Goal: Information Seeking & Learning: Learn about a topic

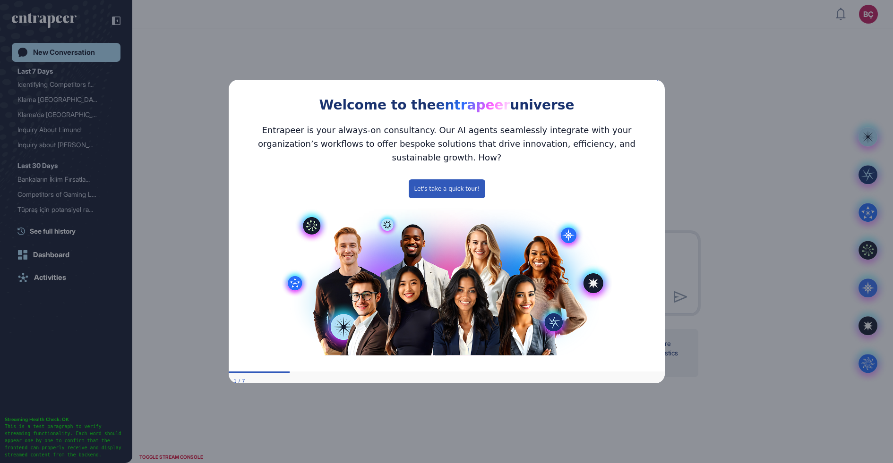
click at [658, 81] on icon "Close Preview" at bounding box center [659, 79] width 4 height 4
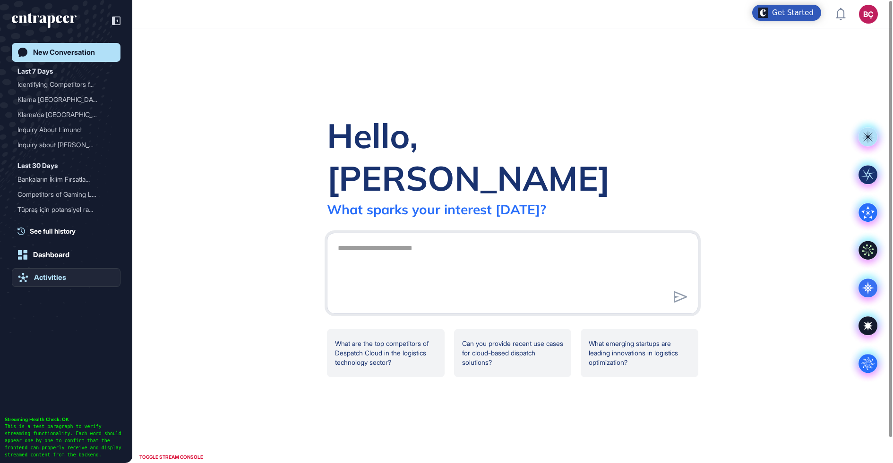
click at [38, 278] on div "Activities" at bounding box center [50, 277] width 32 height 9
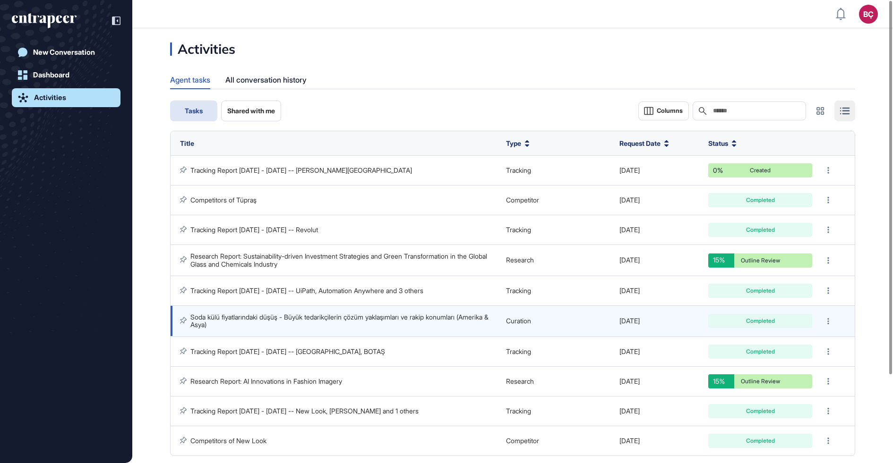
click at [298, 315] on link "Soda külü fiyatlarındaki düşüş - Büyük tedarikçilerin çözüm yaklaşımları ve rak…" at bounding box center [340, 321] width 300 height 16
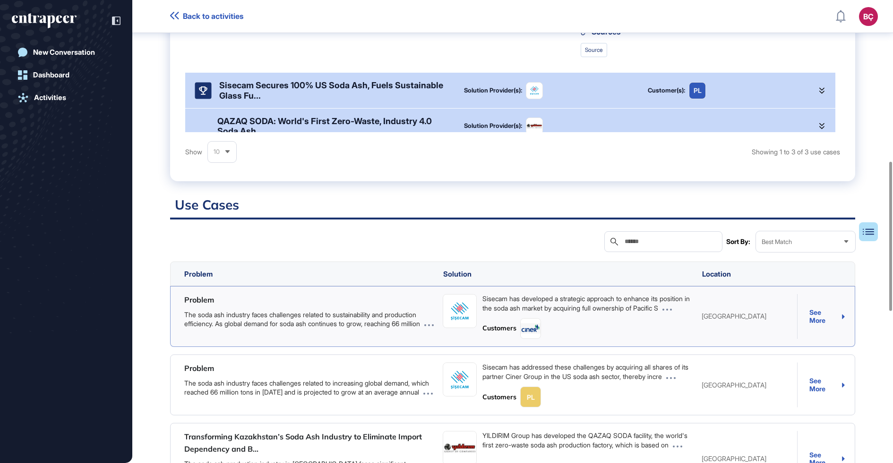
scroll to position [534, 0]
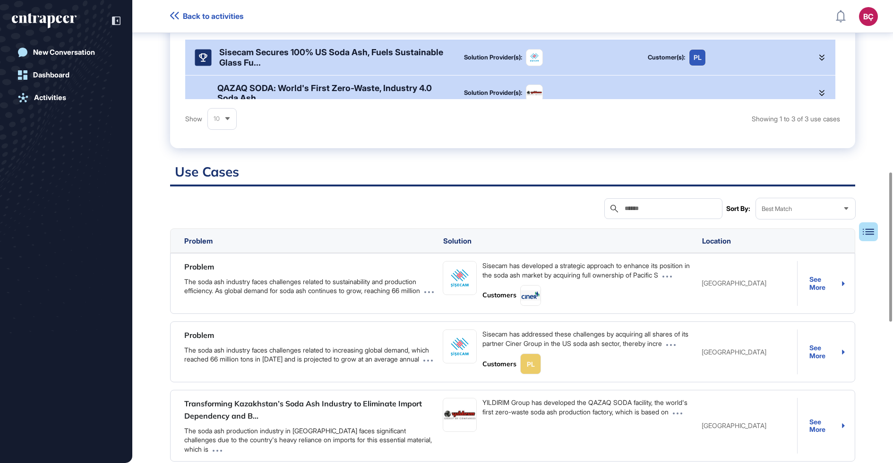
click at [810, 215] on div "Best Match" at bounding box center [805, 209] width 99 height 18
click at [699, 213] on input "text" at bounding box center [669, 209] width 93 height 8
click at [755, 171] on h2 "Use Cases" at bounding box center [512, 174] width 685 height 23
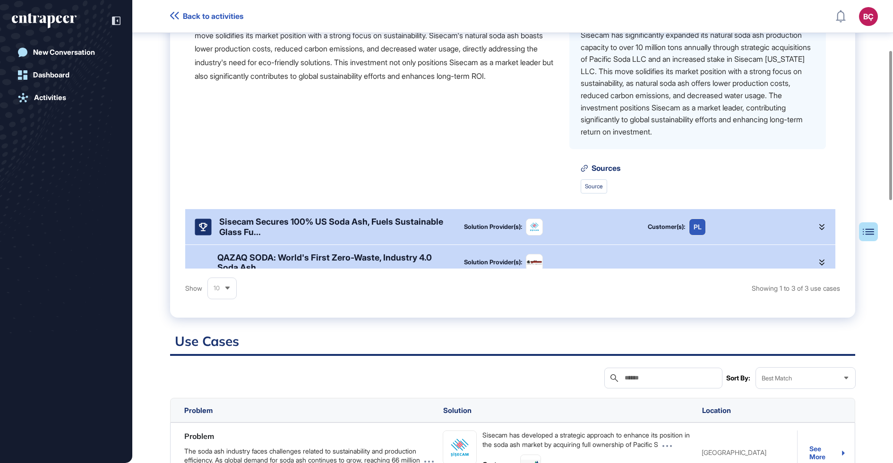
scroll to position [0, 0]
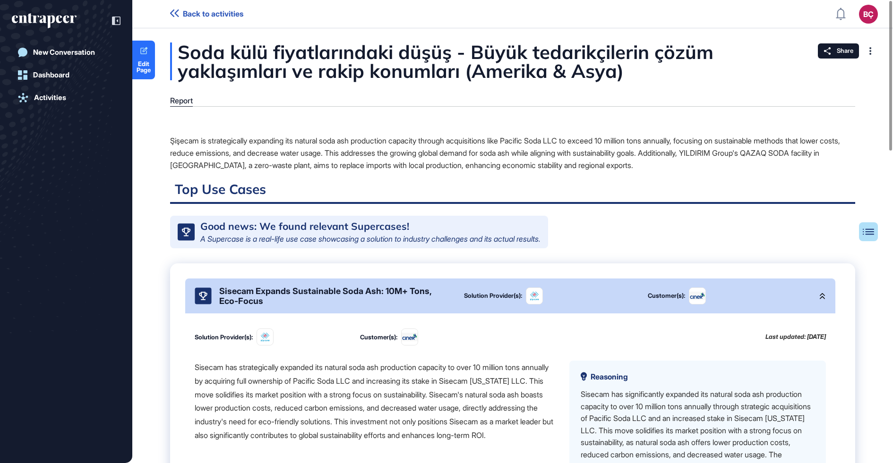
click at [362, 294] on div "Sisecam Expands Sustainable Soda Ash: 10M+ Tons, Eco-Focus" at bounding box center [334, 296] width 230 height 20
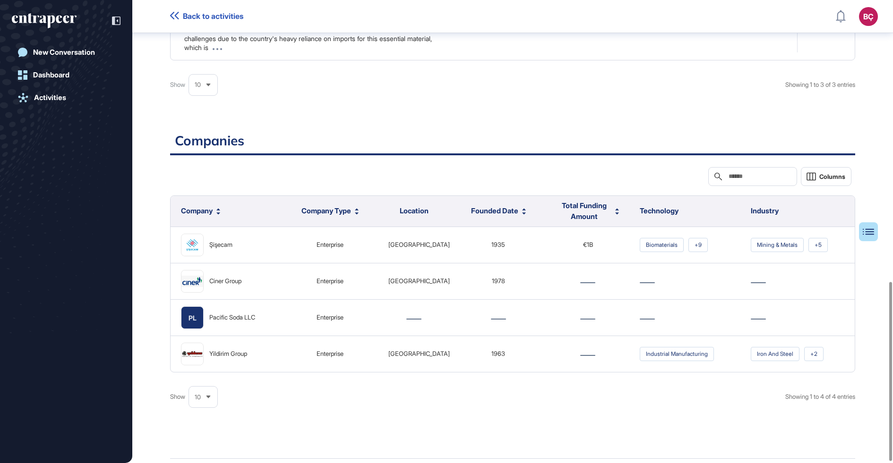
scroll to position [730, 0]
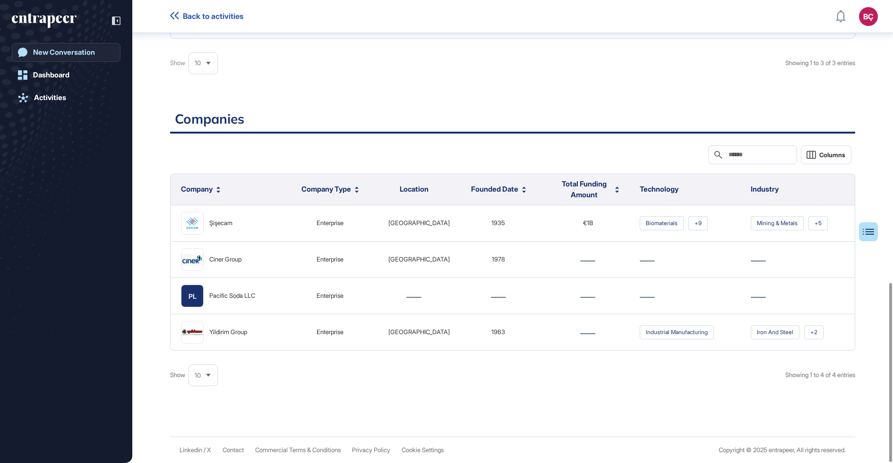
click at [94, 58] on link "New Conversation" at bounding box center [66, 52] width 109 height 19
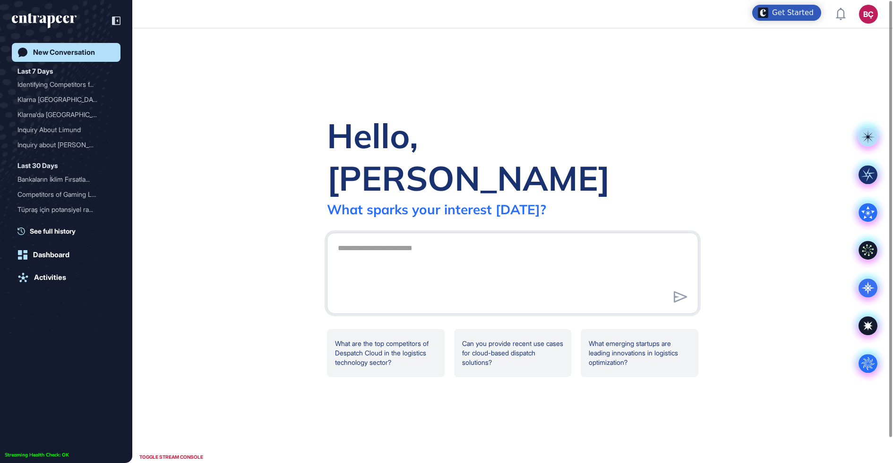
click at [498, 159] on div "Hello, [PERSON_NAME]" at bounding box center [512, 156] width 371 height 85
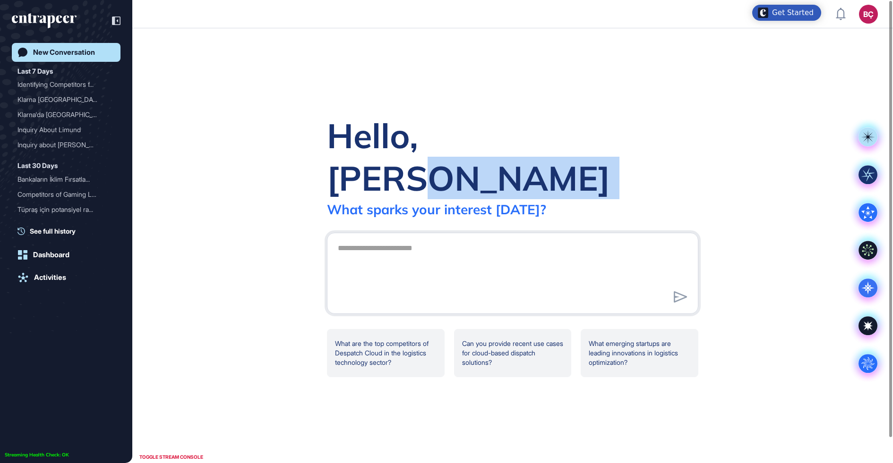
click at [498, 159] on div "Hello, [PERSON_NAME]" at bounding box center [512, 156] width 371 height 85
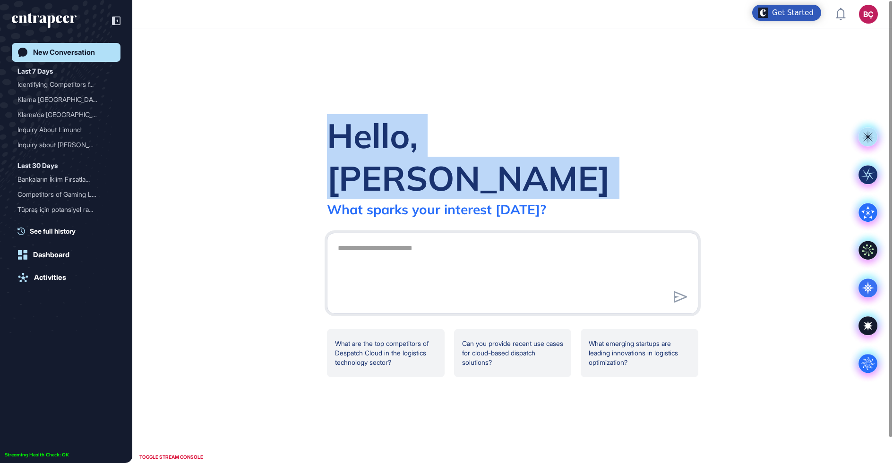
click at [498, 159] on div "Hello, [PERSON_NAME]" at bounding box center [512, 156] width 371 height 85
click at [499, 159] on div "Hello, [PERSON_NAME]" at bounding box center [512, 156] width 371 height 85
click at [525, 157] on div "Hello, [PERSON_NAME] What [PERSON_NAME] your interest [DATE]?" at bounding box center [512, 165] width 371 height 103
